Goal: Transaction & Acquisition: Purchase product/service

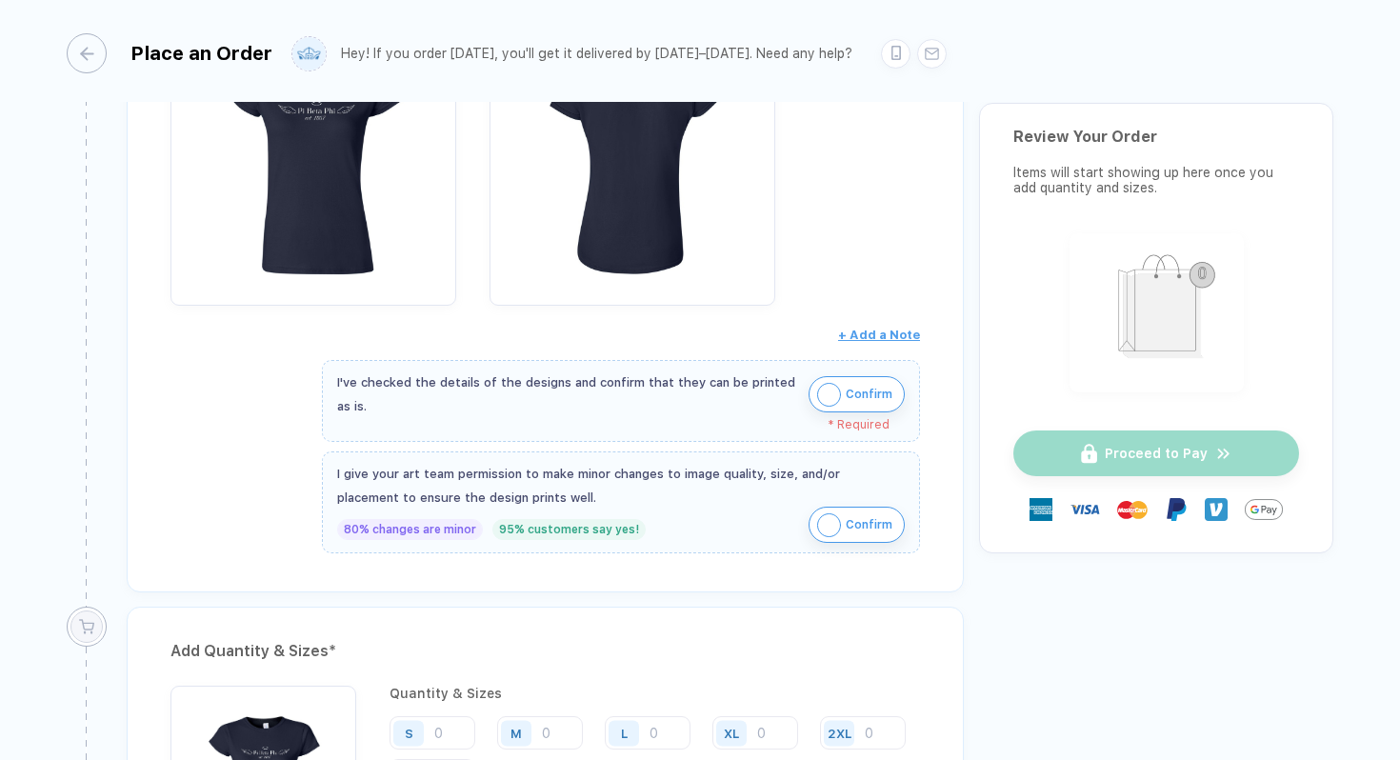
scroll to position [503, 0]
click at [868, 403] on span "Confirm" at bounding box center [869, 393] width 47 height 30
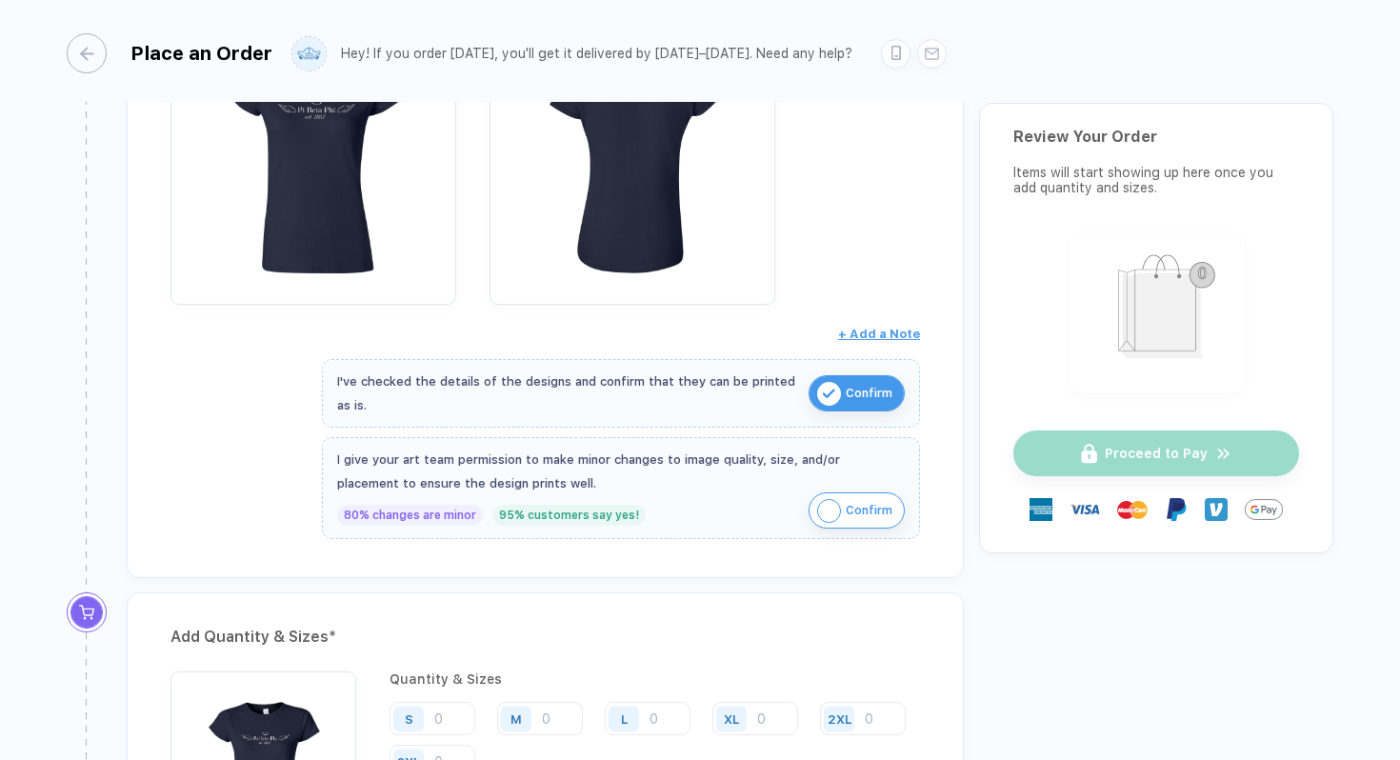
click at [817, 512] on img "button" at bounding box center [829, 511] width 24 height 24
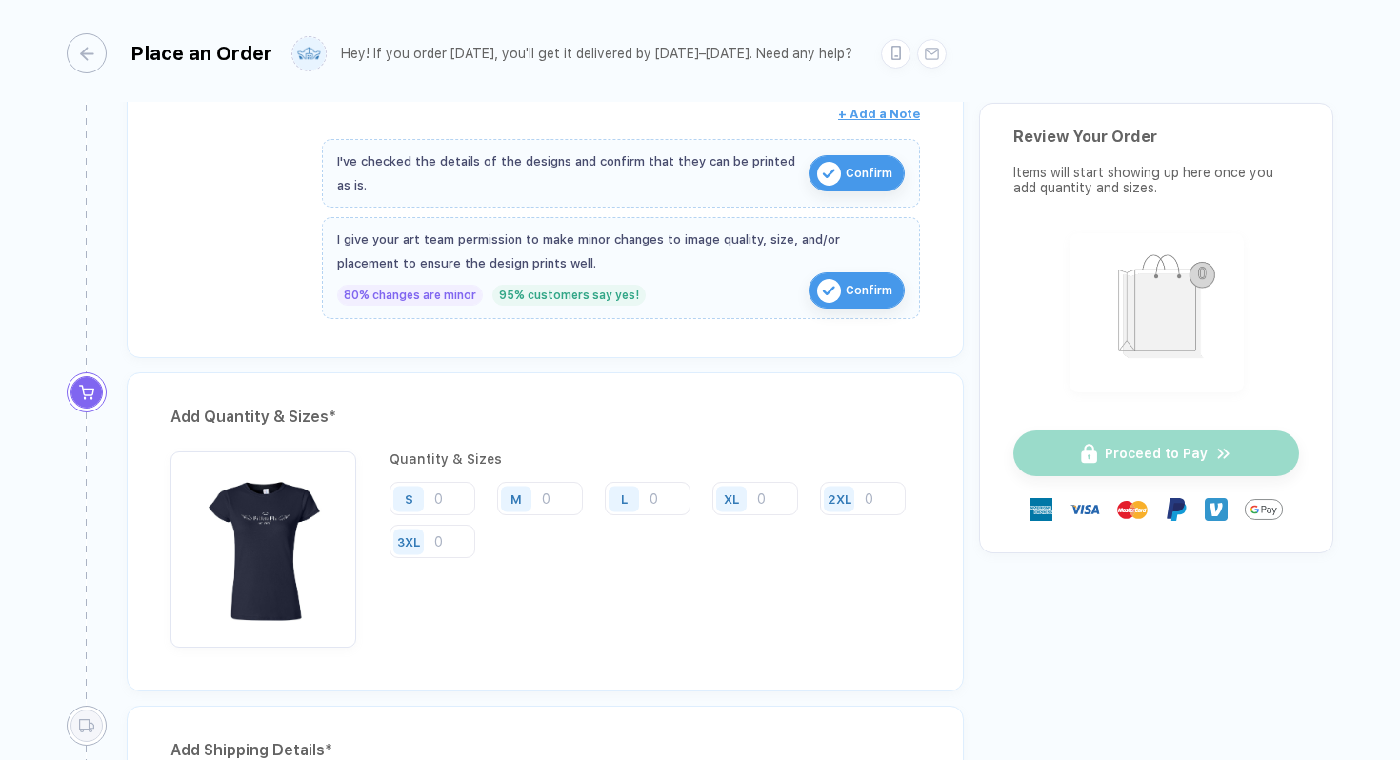
scroll to position [724, 0]
click at [445, 499] on input "number" at bounding box center [432, 497] width 86 height 33
type input "4"
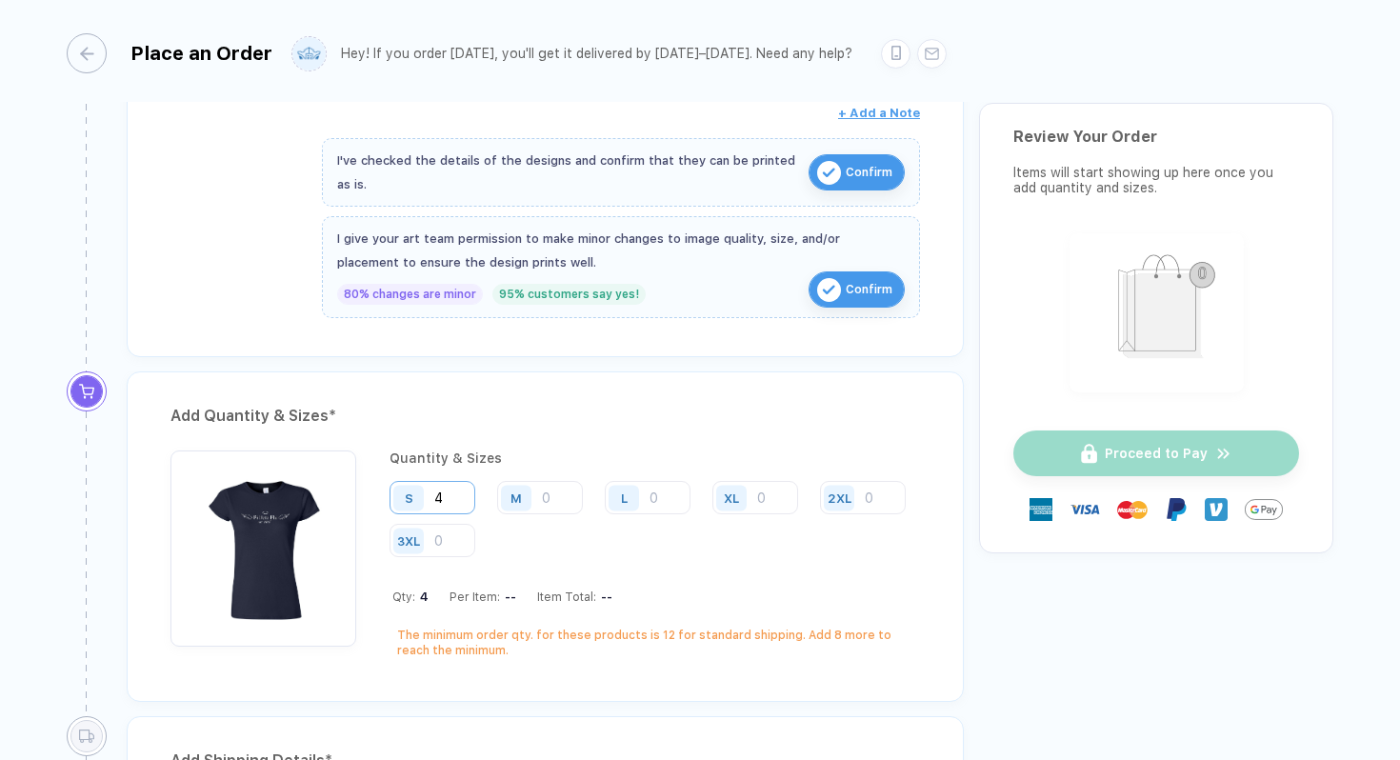
type input "44"
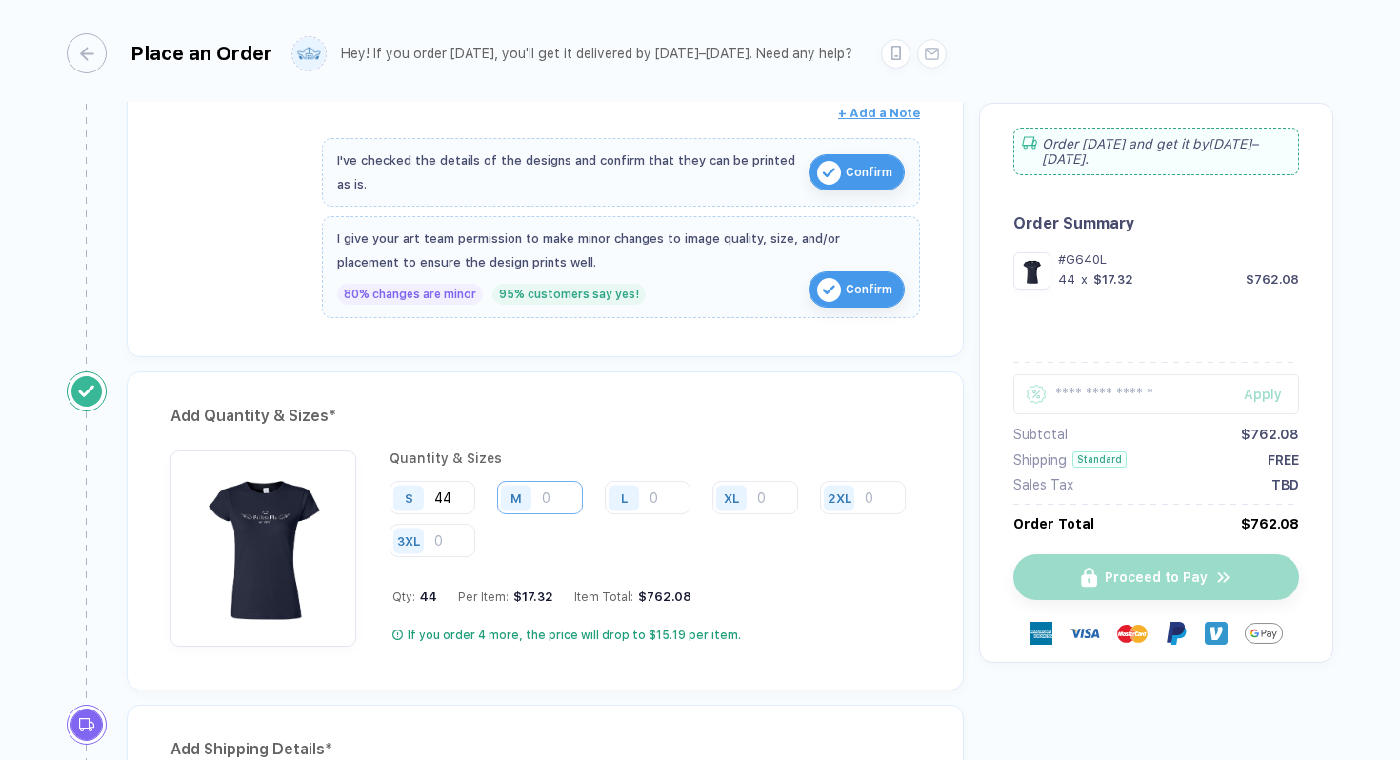
type input "44"
click at [565, 500] on input "number" at bounding box center [540, 497] width 86 height 33
type input "4"
type input "44"
type input "444"
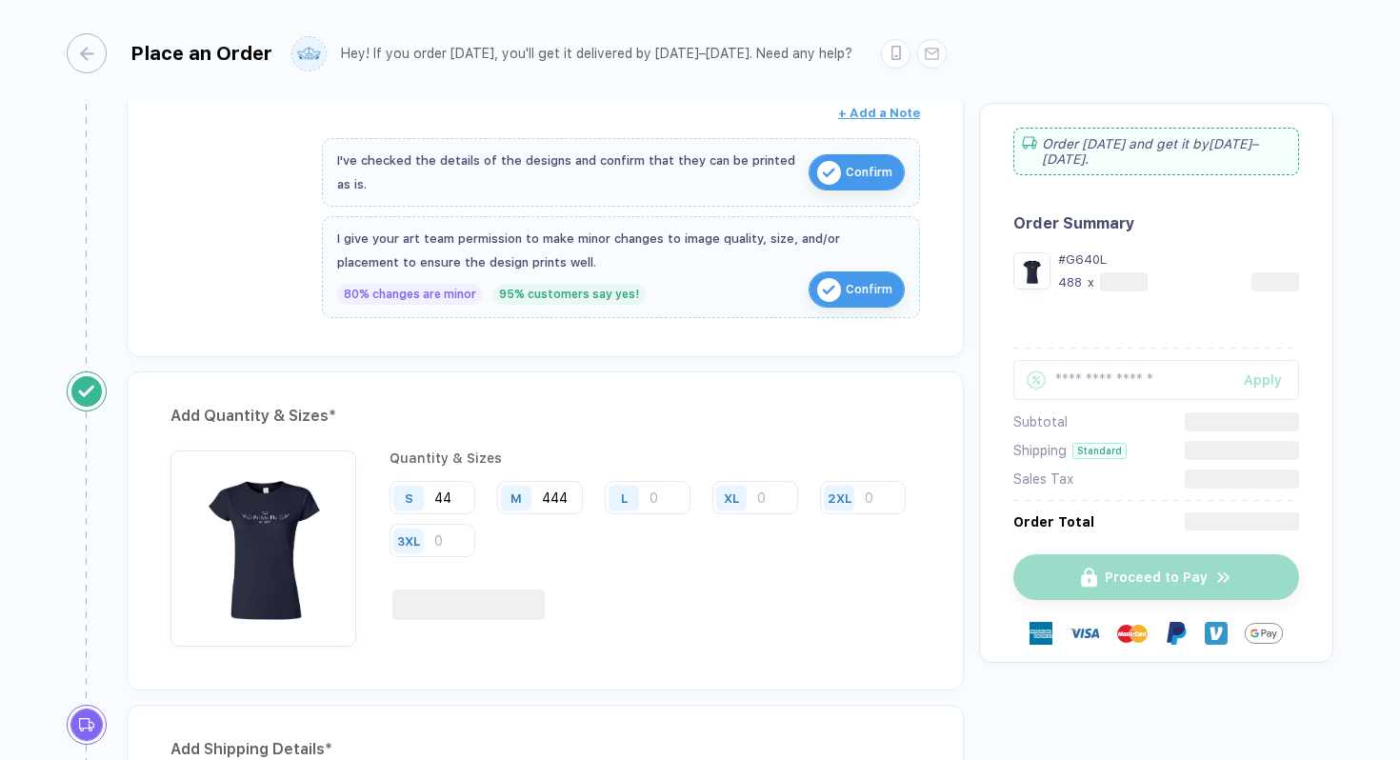
type input "44"
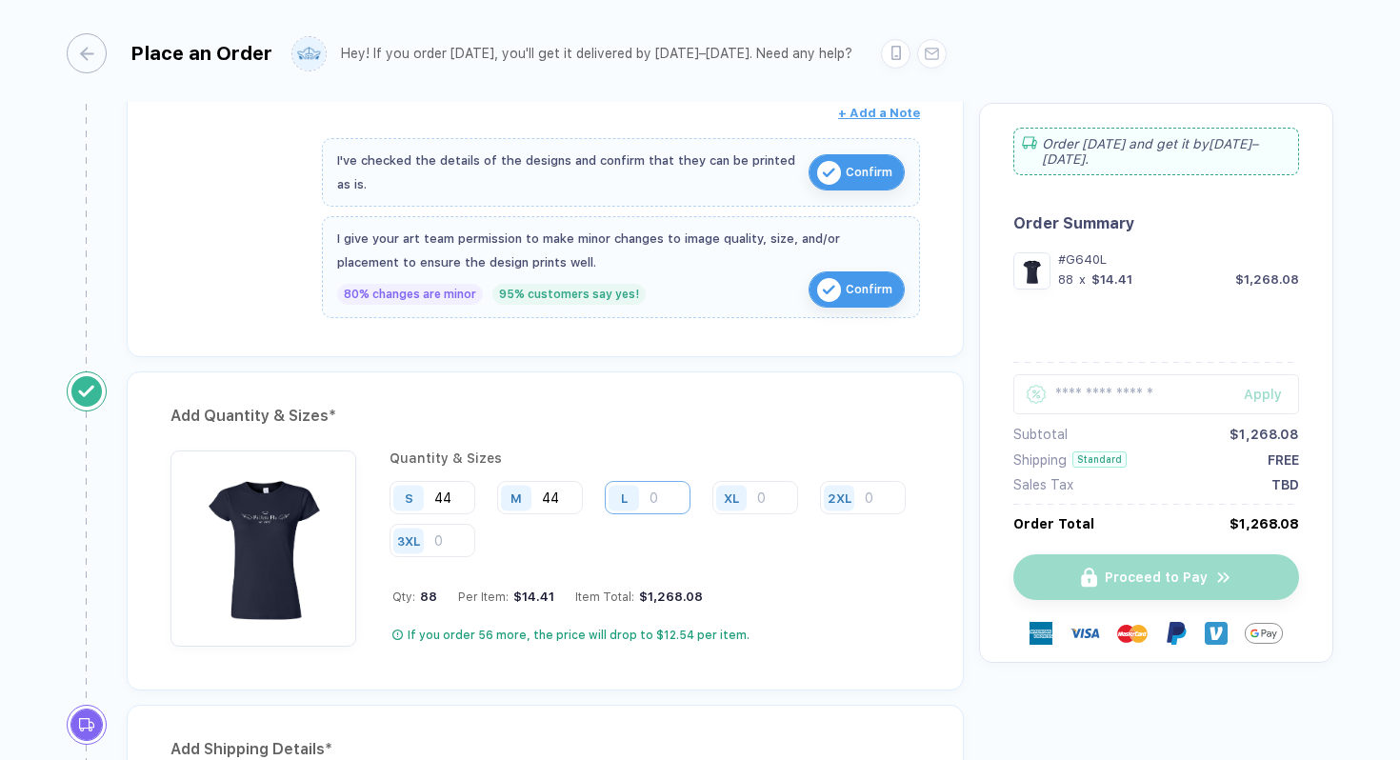
type input "44"
click at [659, 489] on input "number" at bounding box center [648, 497] width 86 height 33
type input "1"
type input "14"
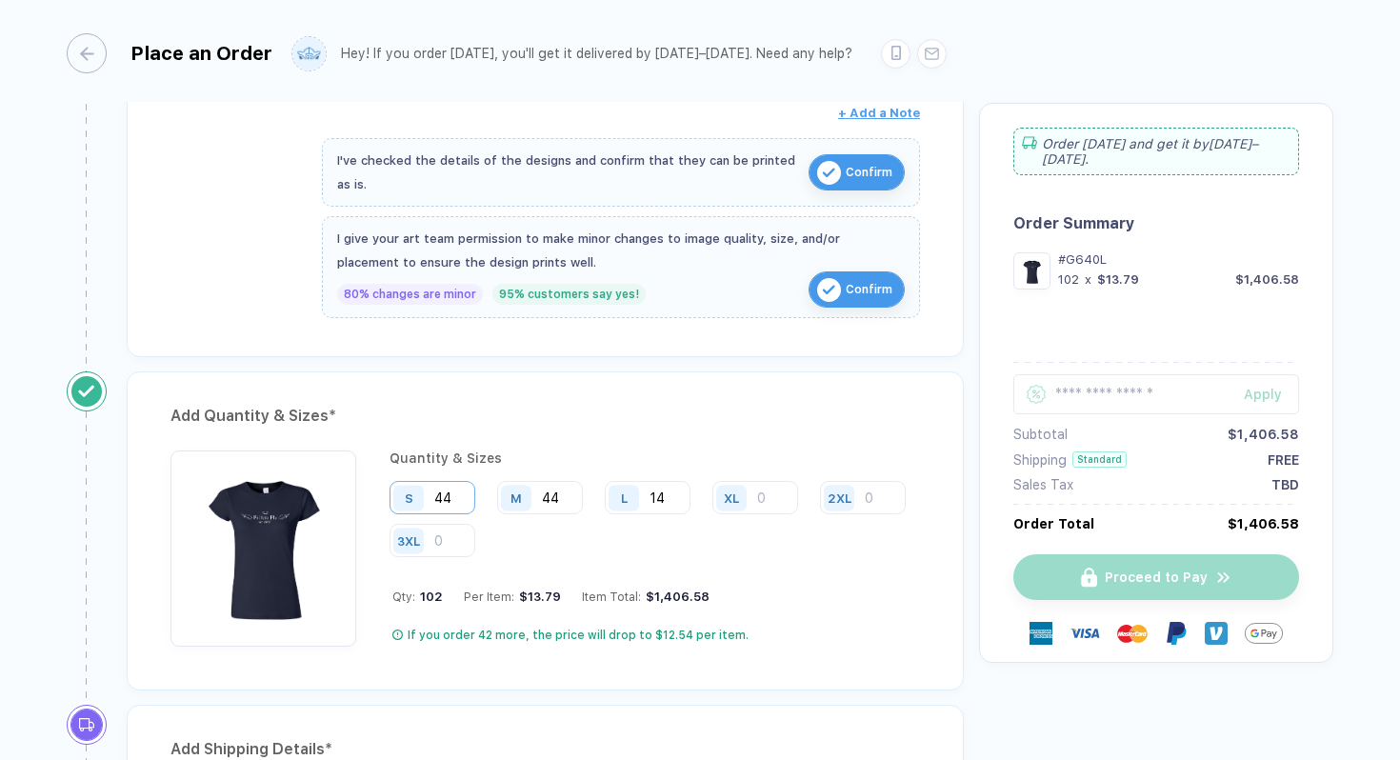
click at [465, 493] on input "44" at bounding box center [432, 497] width 86 height 33
type input "4"
click at [575, 496] on input "44" at bounding box center [540, 497] width 86 height 33
click at [677, 492] on input "14" at bounding box center [648, 497] width 86 height 33
click at [817, 542] on div "S 43 M 43 L 14 XL 2XL 3XL" at bounding box center [654, 520] width 530 height 78
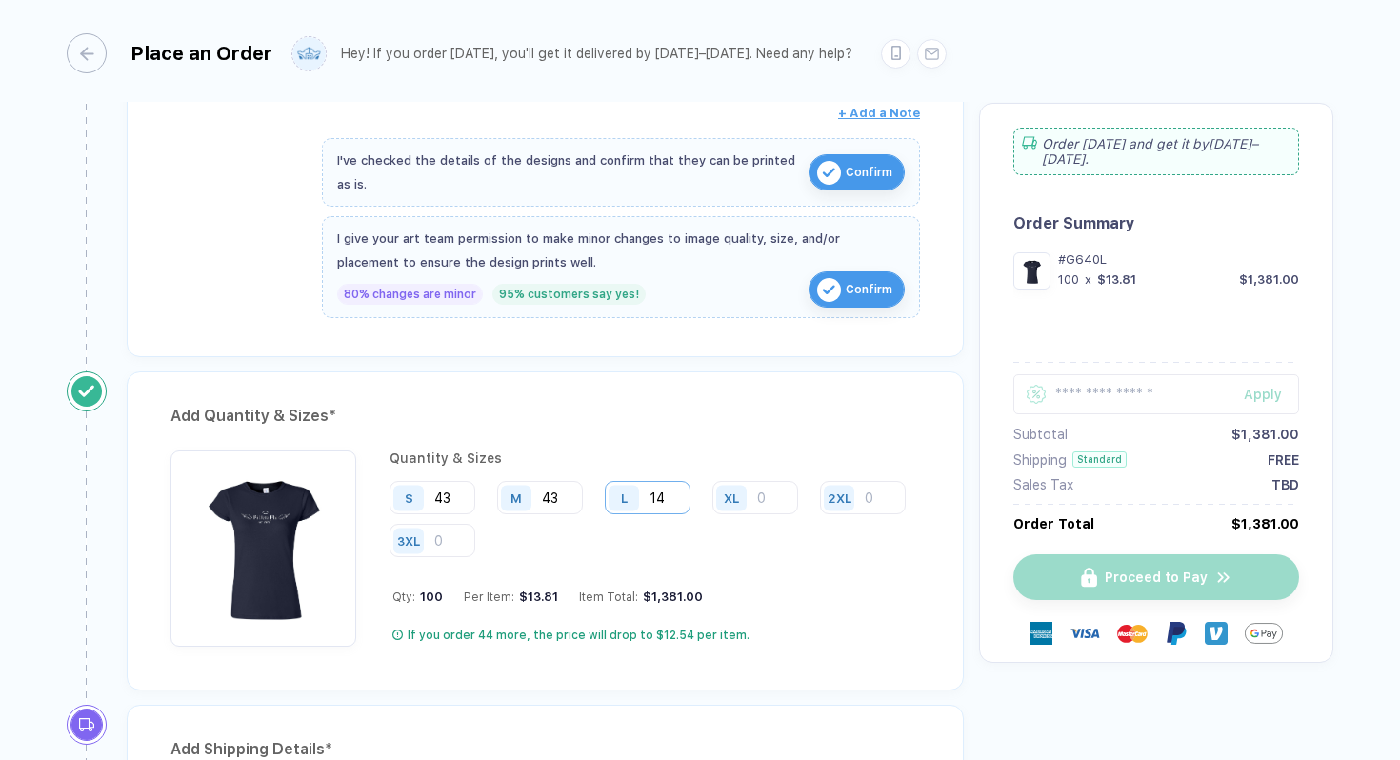
click at [675, 492] on input "14" at bounding box center [648, 497] width 86 height 33
click at [695, 522] on div "S 43 M 43 L 14 XL 2XL 3XL" at bounding box center [654, 520] width 530 height 78
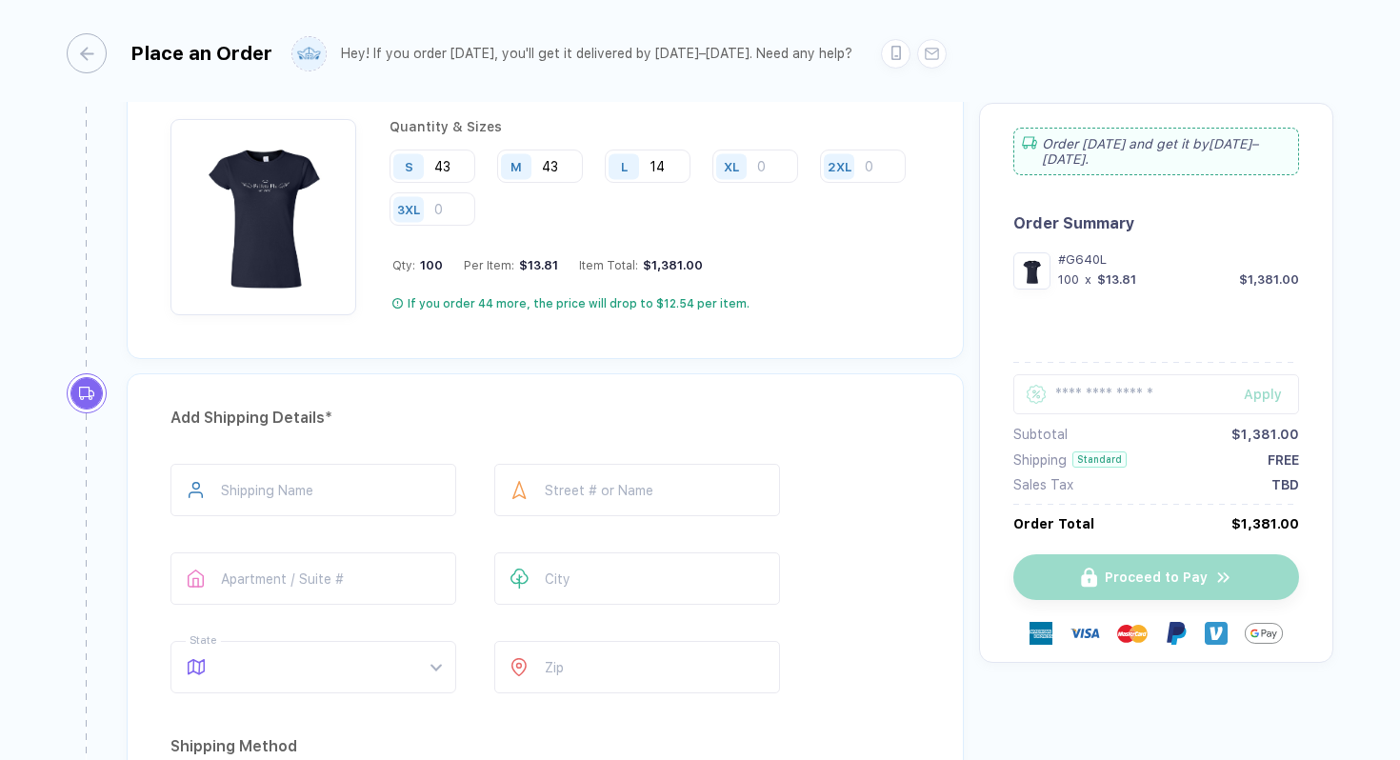
scroll to position [1056, 0]
click at [295, 482] on input "text" at bounding box center [313, 489] width 286 height 52
click at [659, 496] on input "text" at bounding box center [637, 489] width 286 height 52
click at [314, 588] on input "text" at bounding box center [313, 577] width 286 height 52
click at [577, 578] on input "text" at bounding box center [637, 577] width 286 height 52
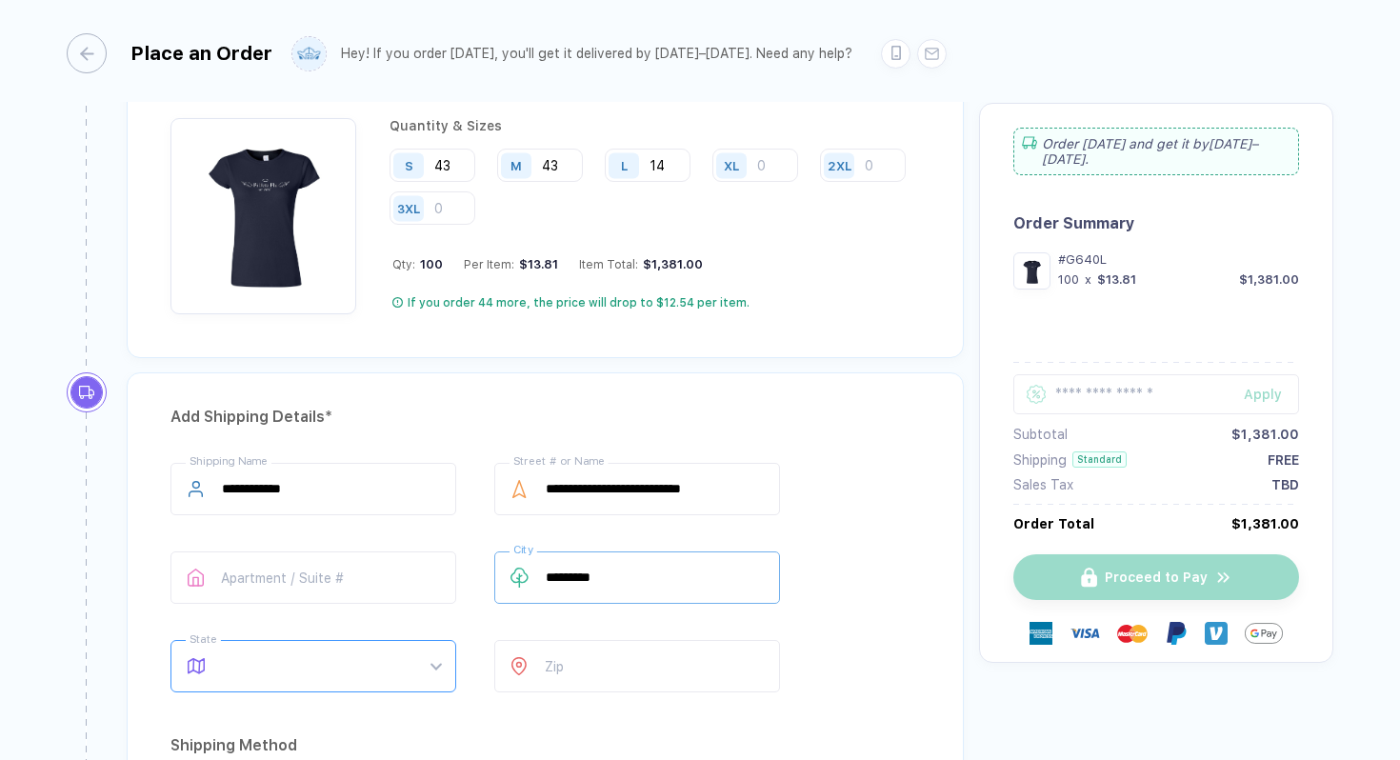
click at [333, 665] on span at bounding box center [331, 666] width 219 height 50
click at [575, 677] on input "number" at bounding box center [637, 666] width 286 height 52
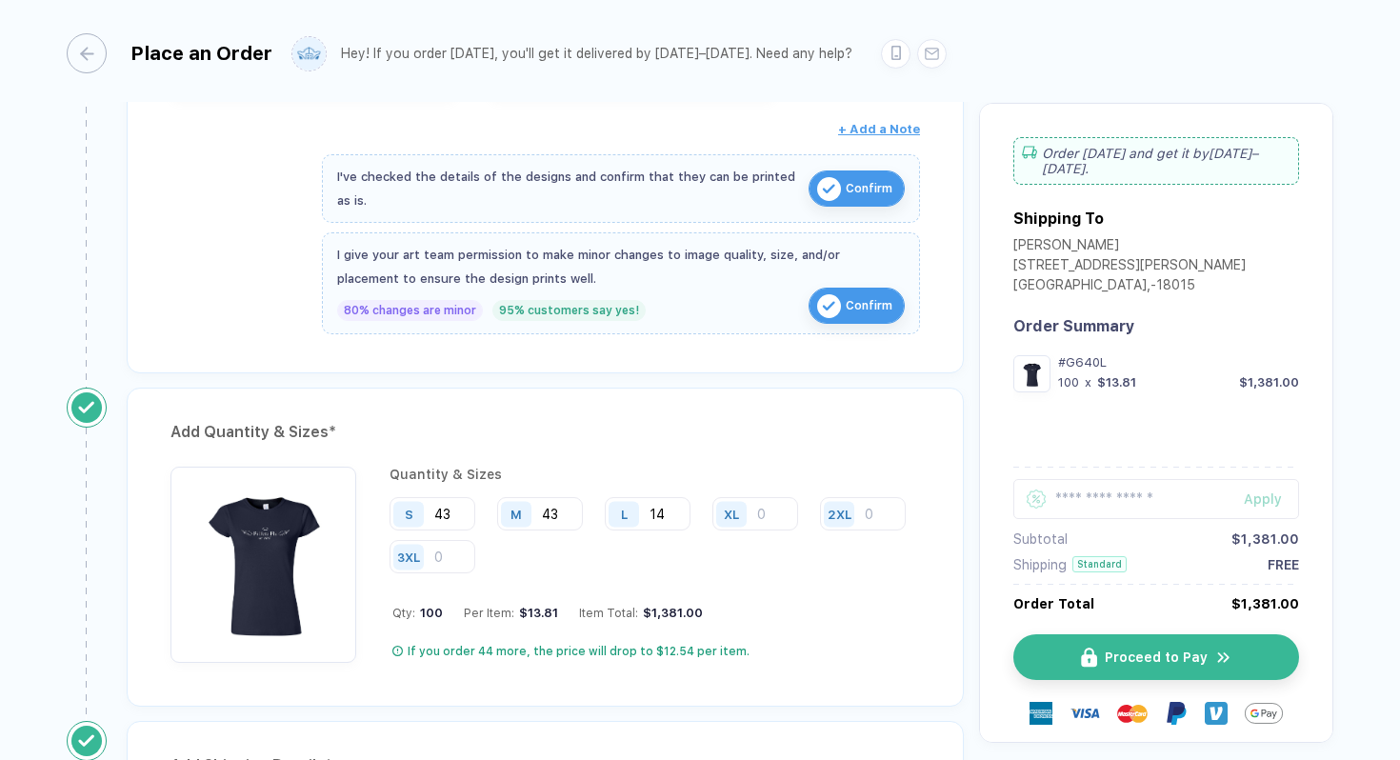
scroll to position [716, 0]
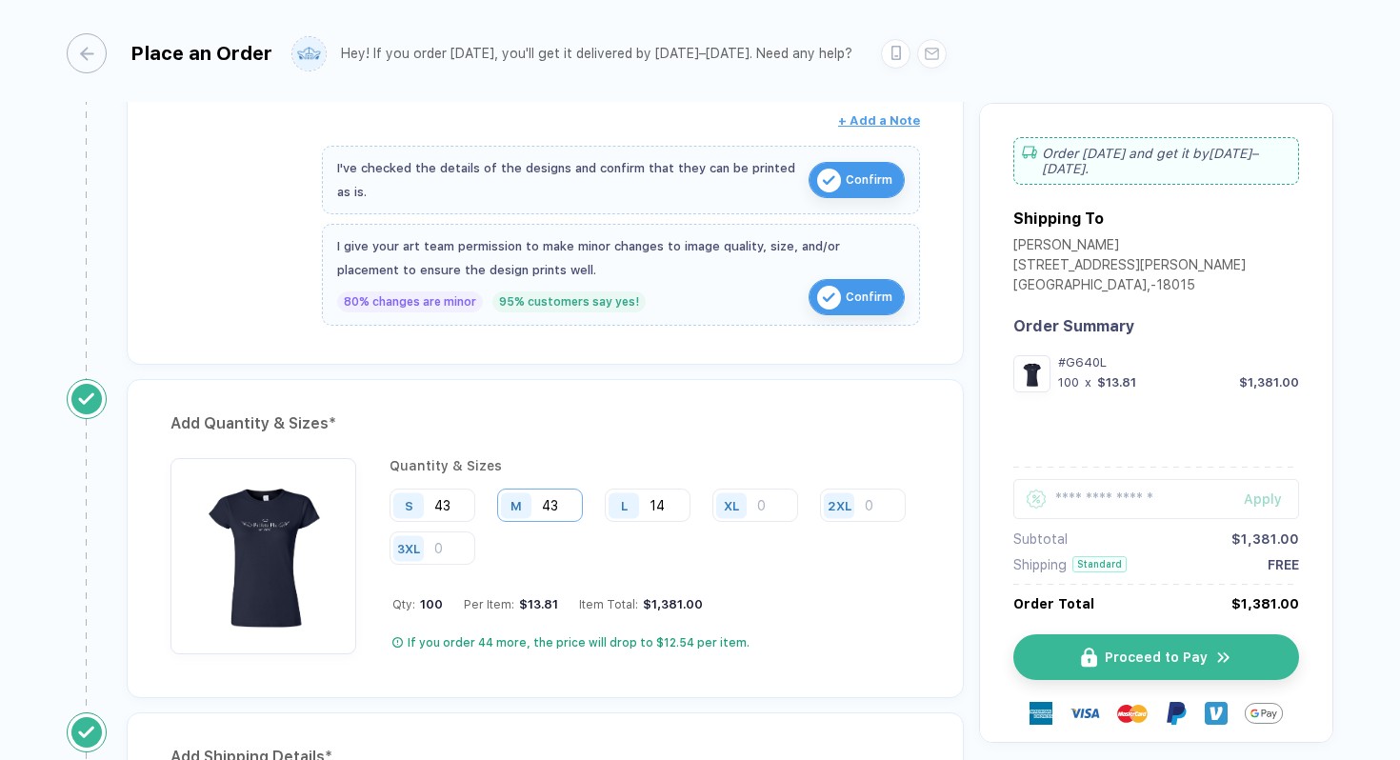
click at [572, 508] on input "43" at bounding box center [540, 505] width 86 height 33
click at [687, 506] on input "14" at bounding box center [648, 505] width 86 height 33
click at [566, 500] on input "43" at bounding box center [540, 505] width 86 height 33
click at [453, 508] on input "43" at bounding box center [432, 505] width 86 height 33
click at [564, 508] on input "39" at bounding box center [540, 505] width 86 height 33
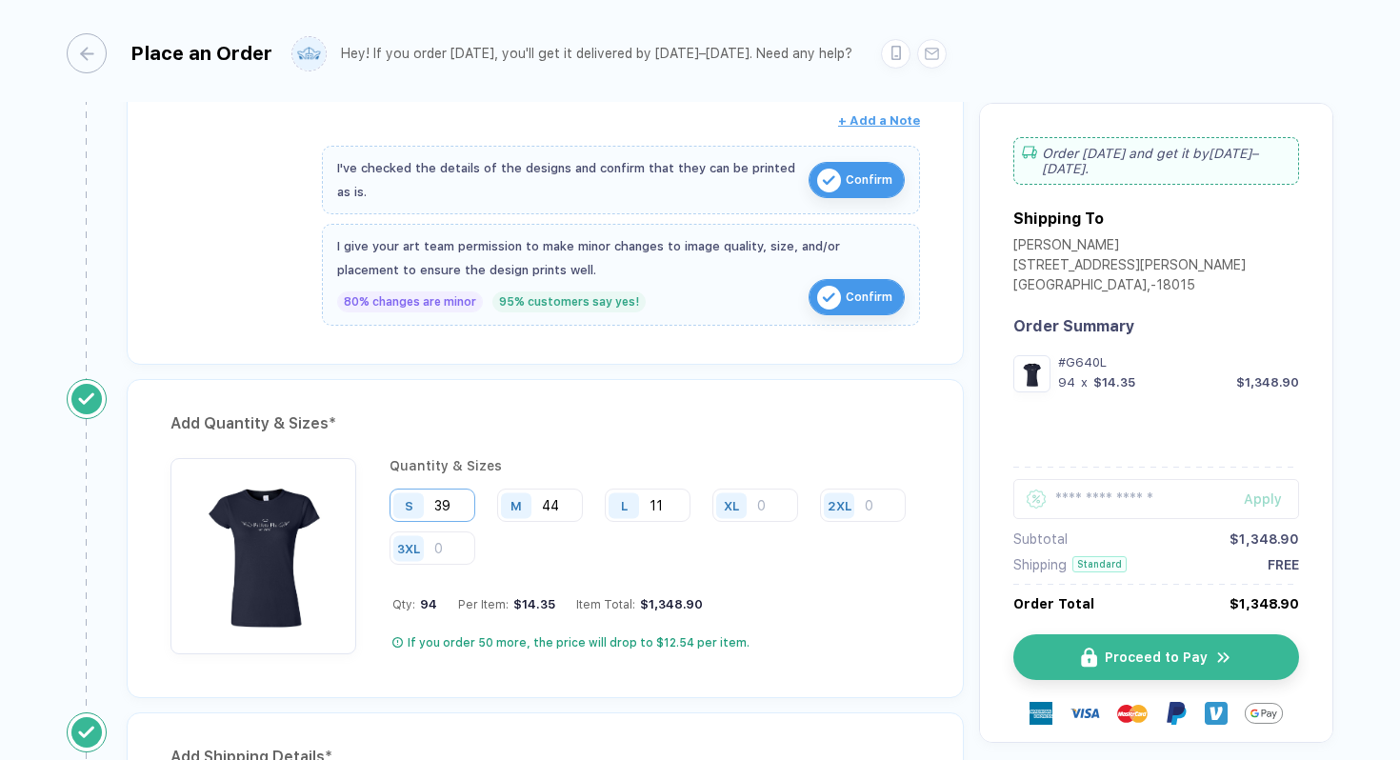
click at [459, 501] on input "39" at bounding box center [432, 505] width 86 height 33
click at [671, 511] on input "11" at bounding box center [648, 505] width 86 height 33
click at [715, 583] on div "Quantity & Sizes S 42 M 44 L 14 XL 2XL 3XL Qty: 100 Per Item: $13.81 Item Total…" at bounding box center [654, 556] width 530 height 196
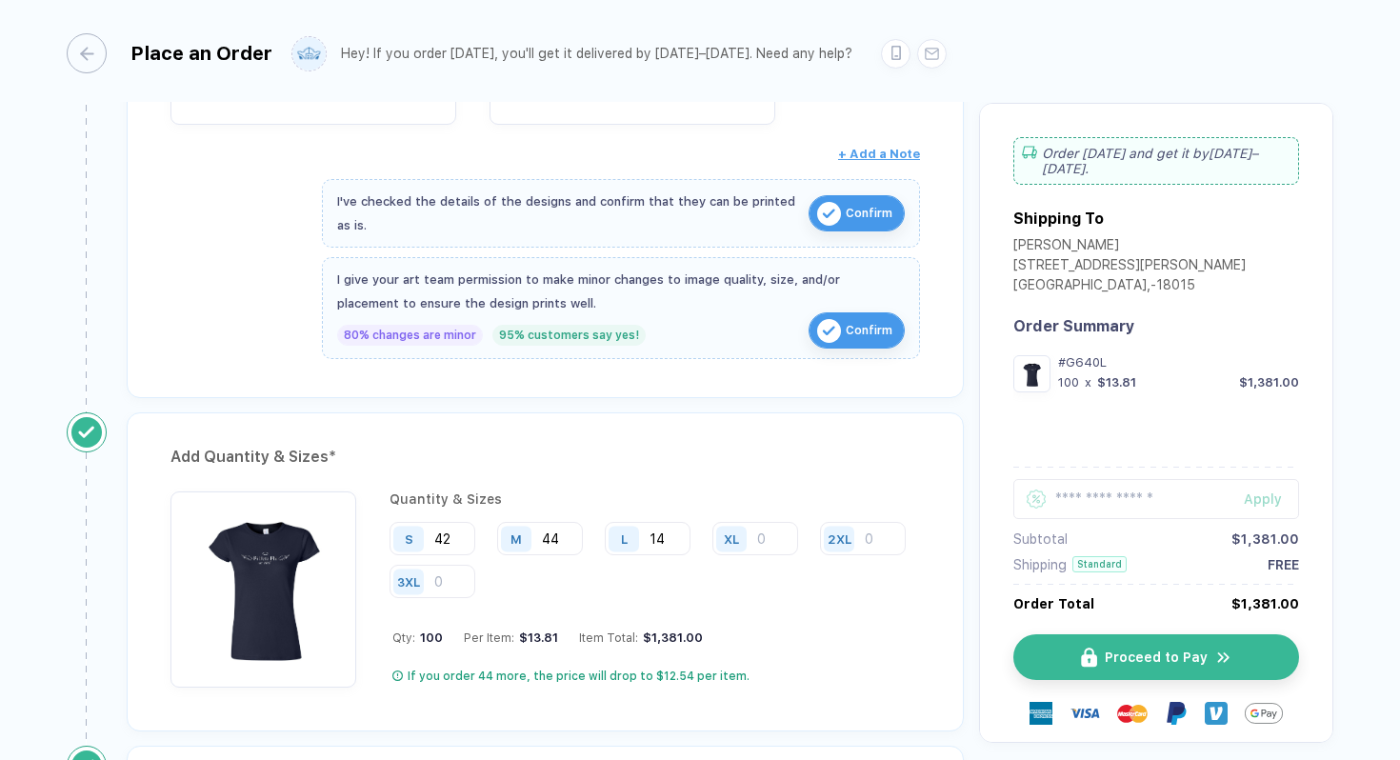
scroll to position [684, 0]
click at [681, 540] on input "14" at bounding box center [648, 537] width 86 height 33
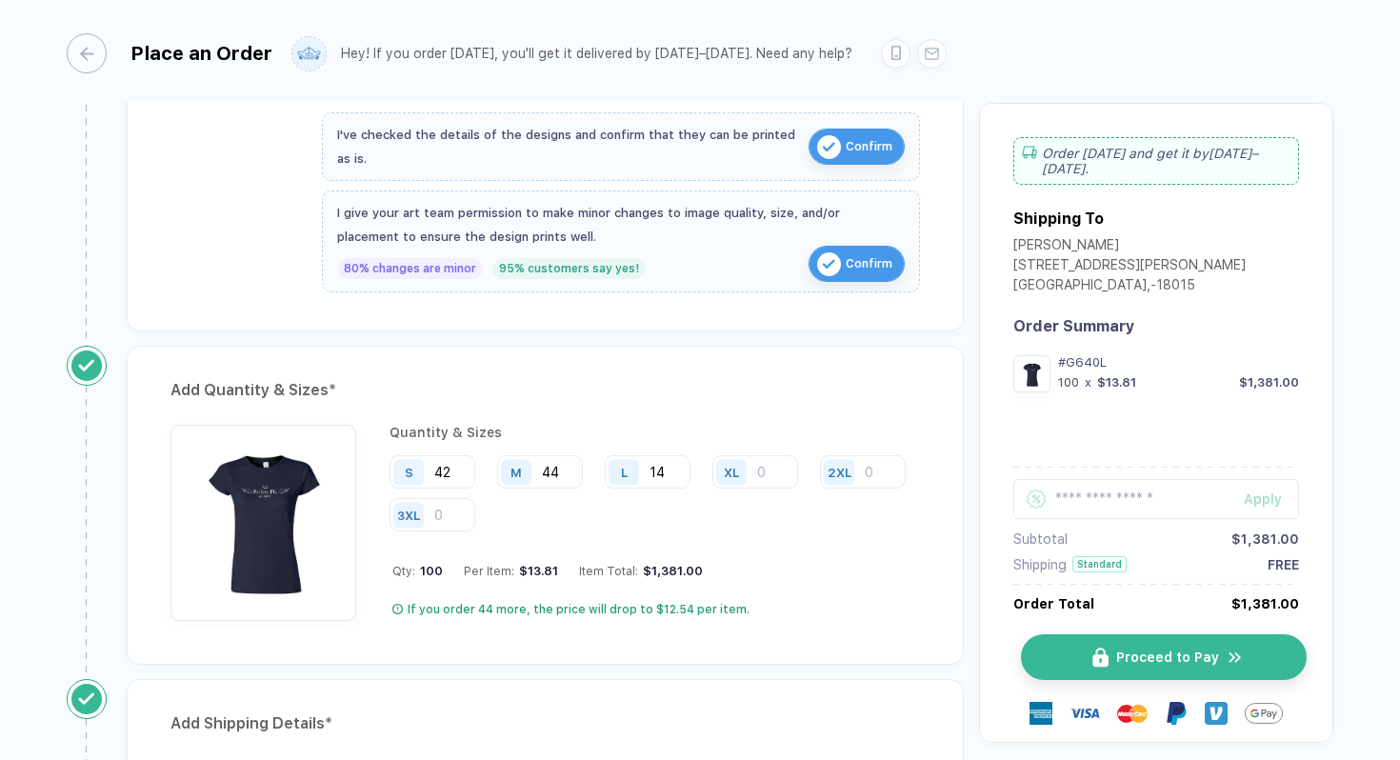
click at [1122, 648] on button "Proceed to Pay" at bounding box center [1164, 657] width 286 height 46
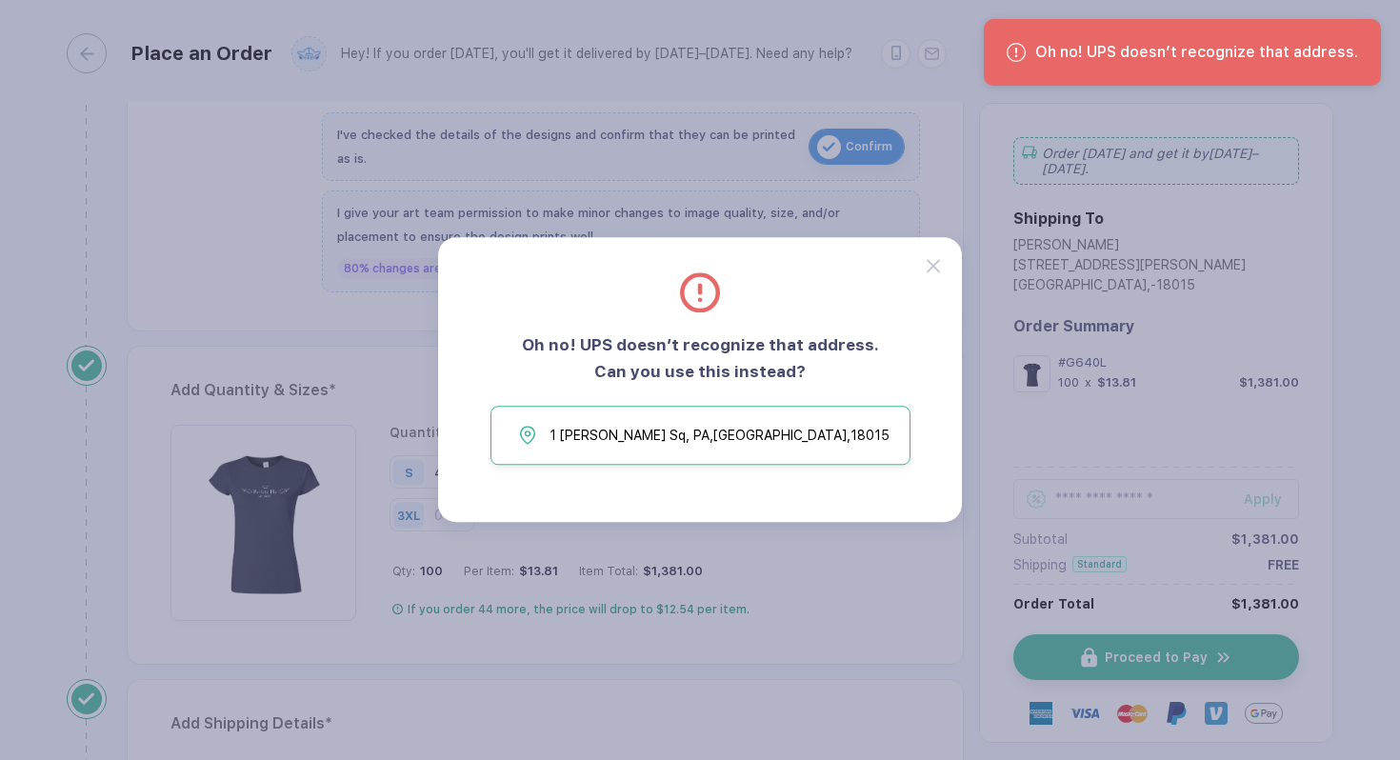
click at [673, 449] on button "[STREET_ADDRESS][PERSON_NAME]" at bounding box center [700, 436] width 420 height 59
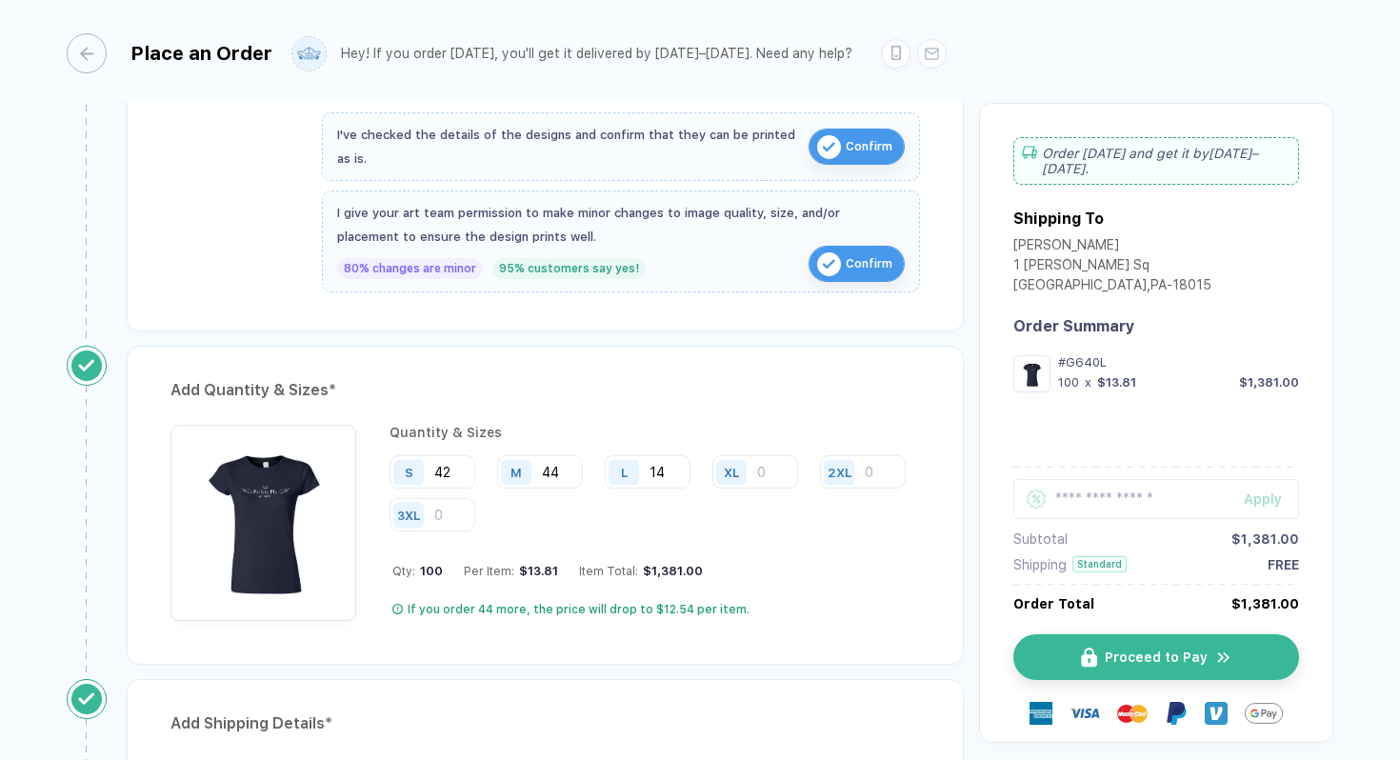
scroll to position [1101, 0]
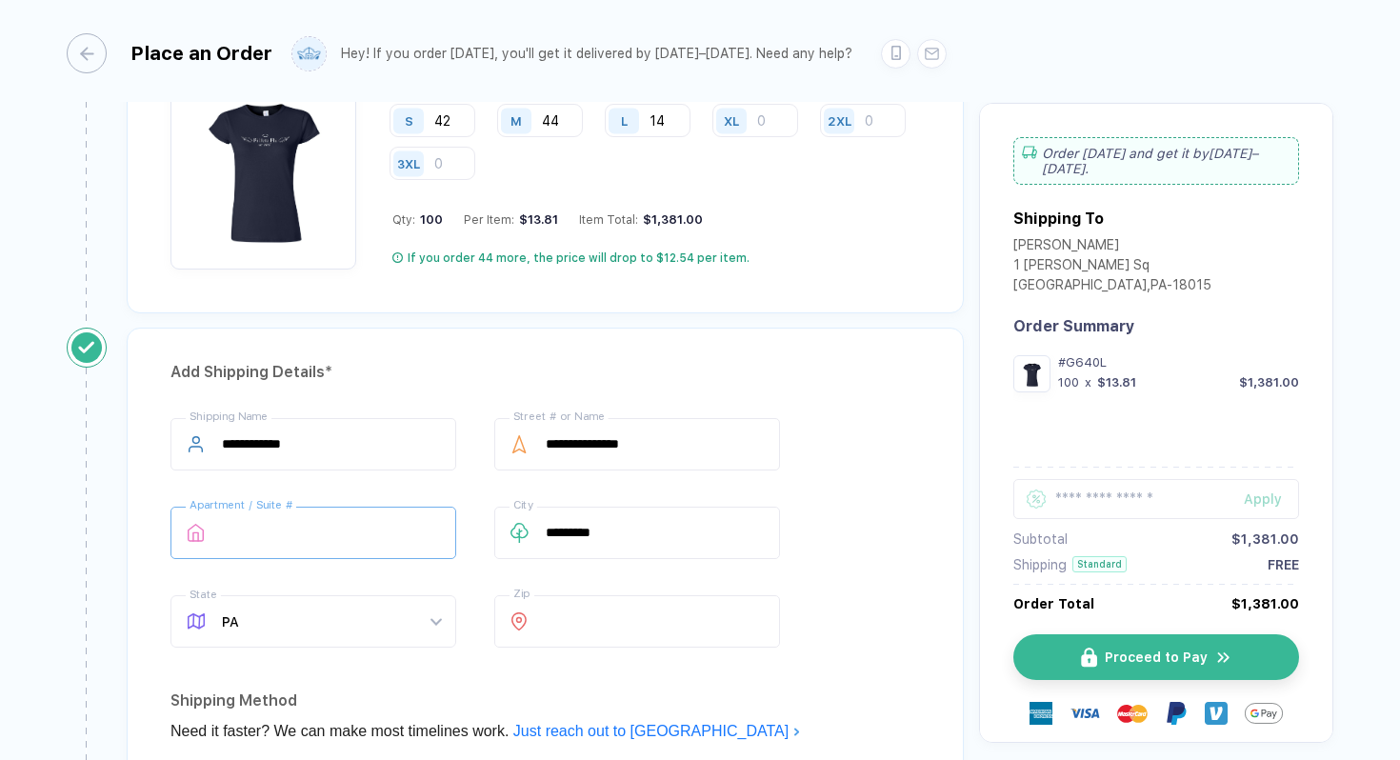
click at [244, 535] on input "text" at bounding box center [313, 533] width 286 height 52
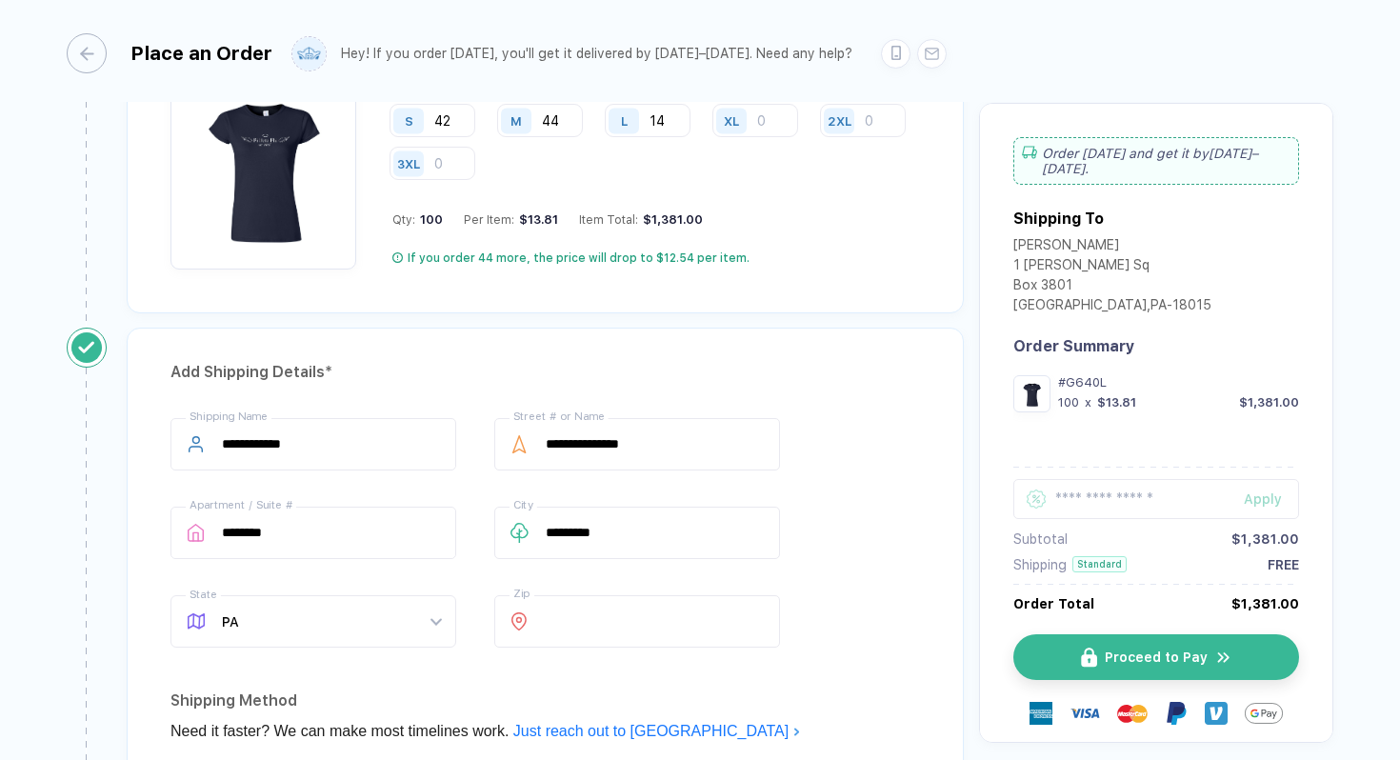
click at [783, 471] on div "**********" at bounding box center [544, 536] width 749 height 237
click at [1119, 640] on button "Proceed to Pay" at bounding box center [1164, 657] width 286 height 46
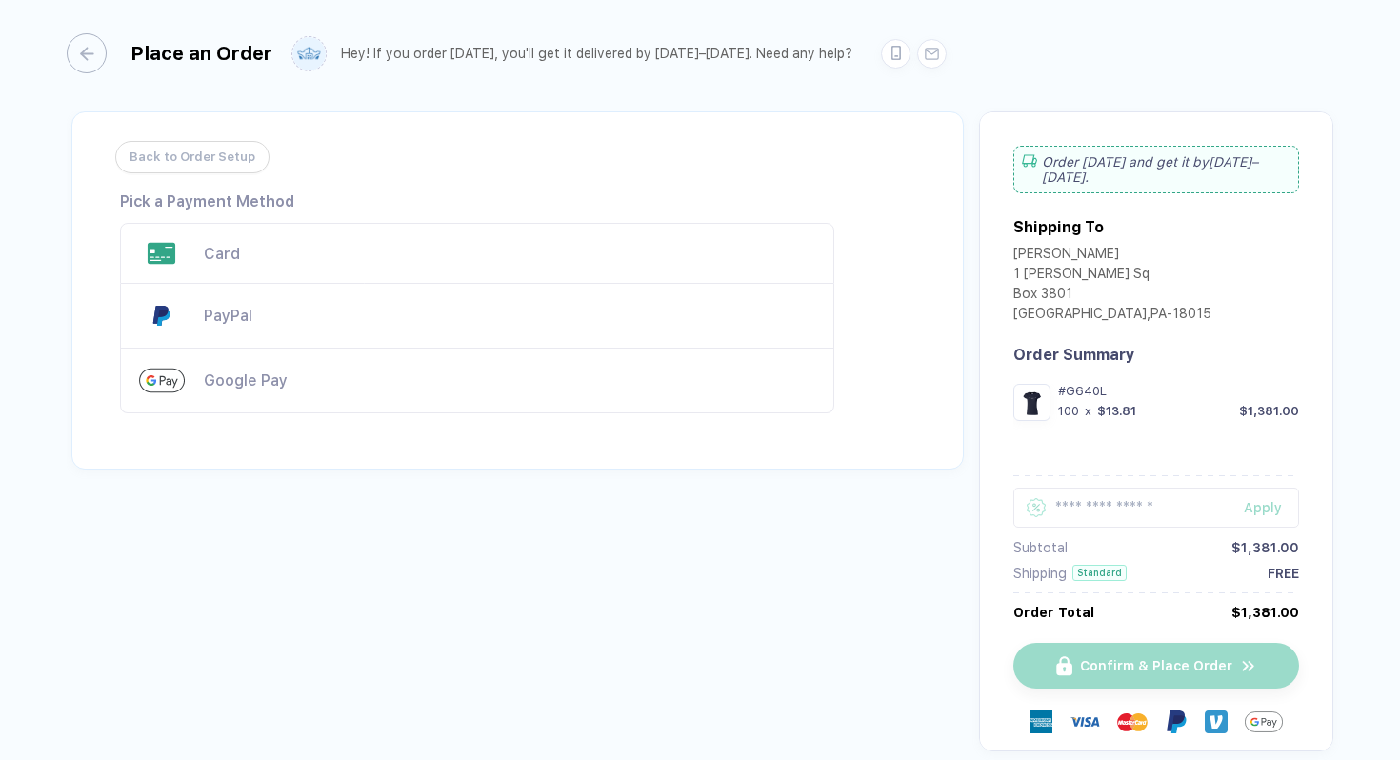
click at [185, 255] on div "Card" at bounding box center [477, 253] width 714 height 61
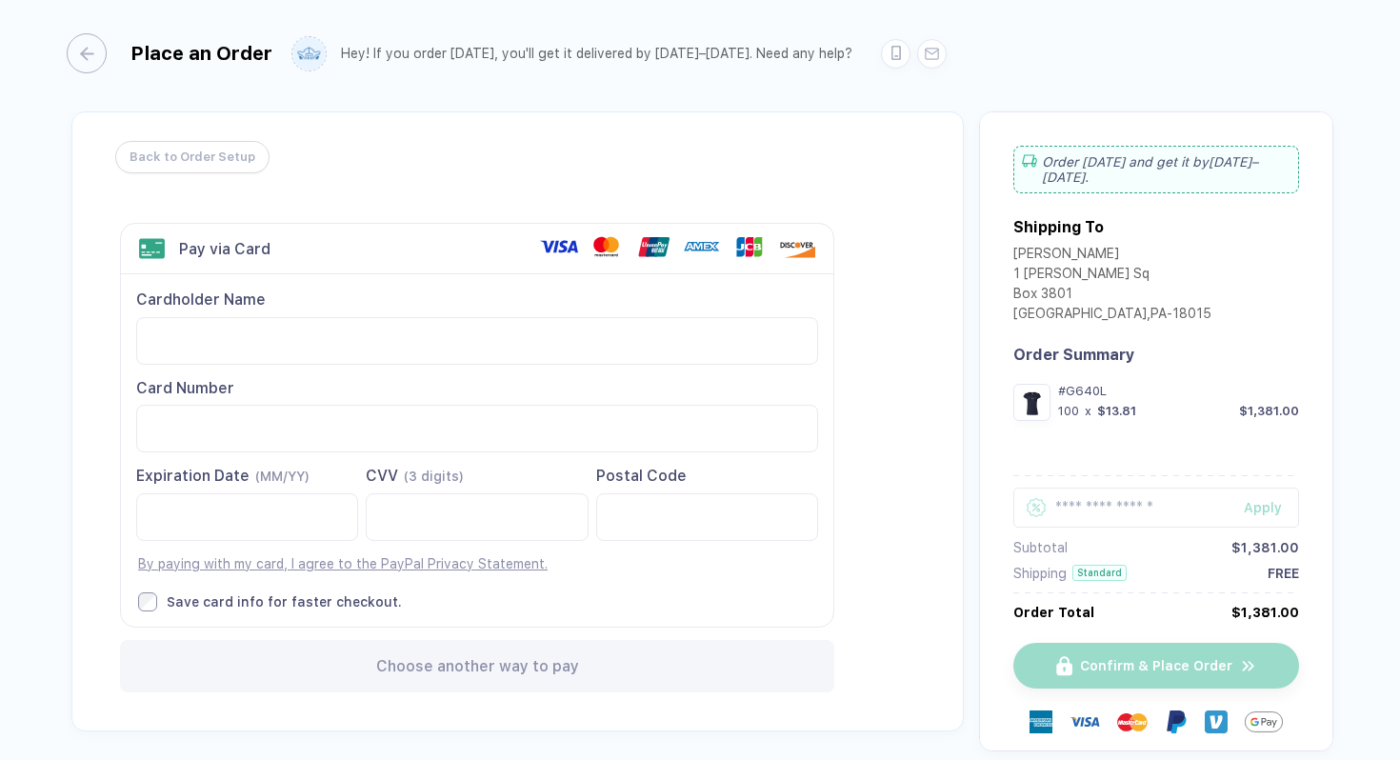
click at [464, 274] on div "Cardholder Name Card Number Expiration Date (MM/YY)" at bounding box center [477, 449] width 712 height 351
click at [656, 601] on label "Save card info for faster checkout." at bounding box center [478, 601] width 680 height 19
click at [397, 541] on div "Expiration Date (MM/YY) CVV (3 digits) Postal Code" at bounding box center [477, 519] width 682 height 107
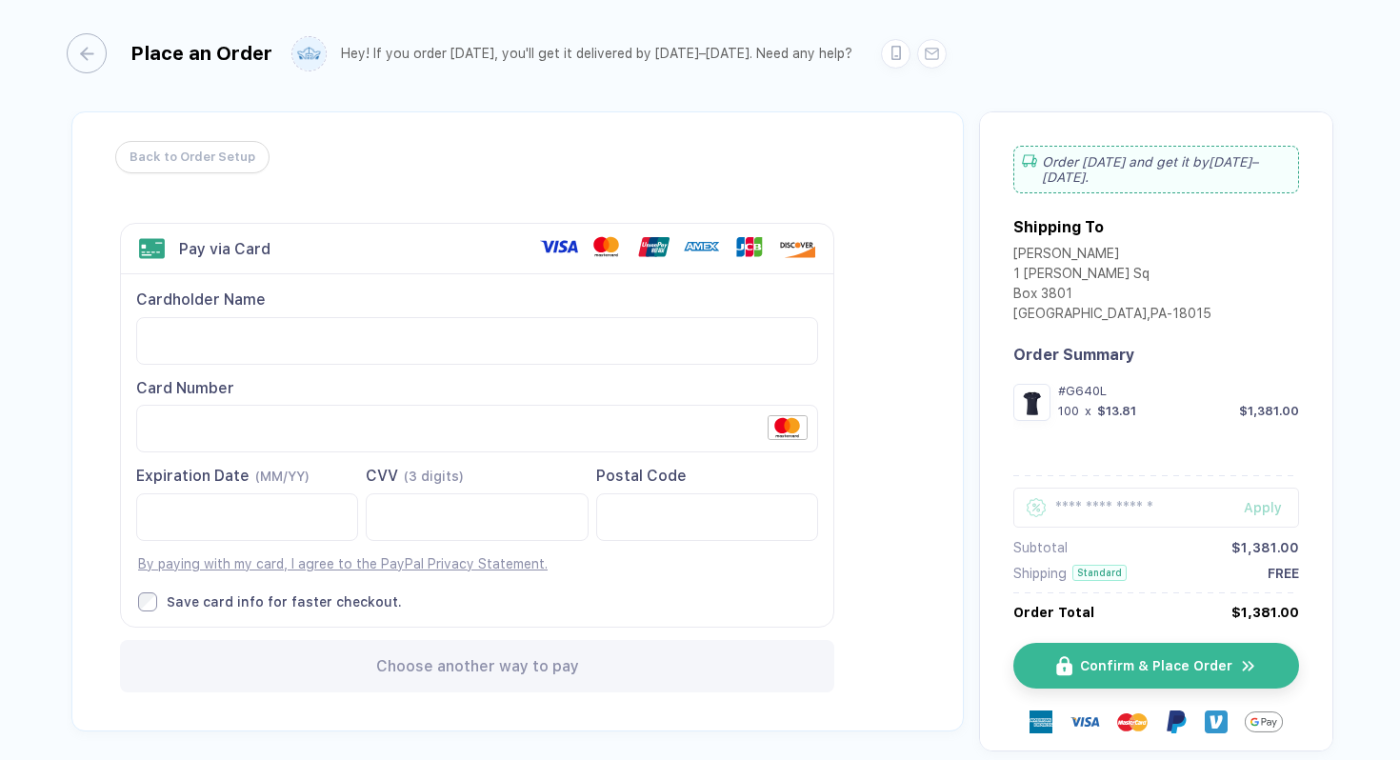
click at [731, 587] on div "Cardholder Name Card Number Expiration Date (MM/YY)" at bounding box center [477, 449] width 712 height 351
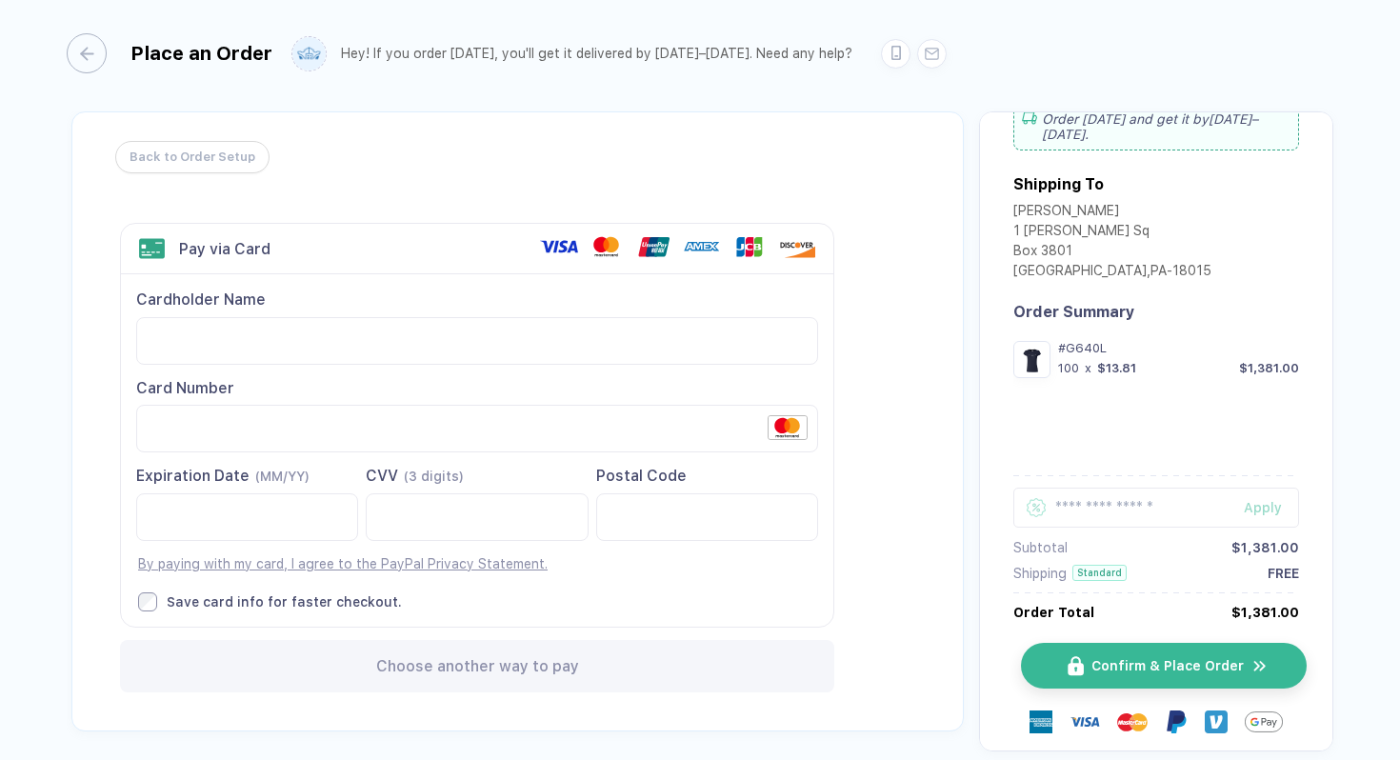
click at [1147, 668] on span "Confirm & Place Order" at bounding box center [1167, 665] width 152 height 15
